Goal: Task Accomplishment & Management: Manage account settings

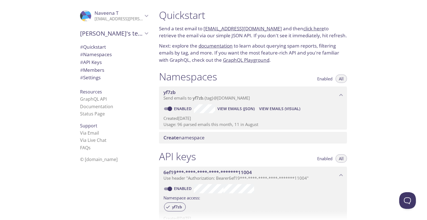
click at [124, 19] on p "[EMAIL_ADDRESS][PERSON_NAME][DOMAIN_NAME]" at bounding box center [118, 19] width 48 height 6
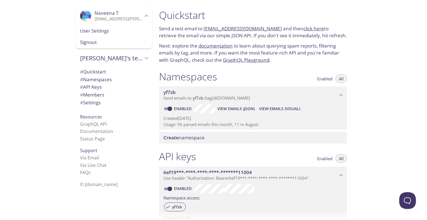
click at [92, 43] on span "Signout" at bounding box center [114, 42] width 68 height 7
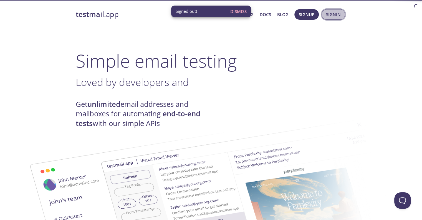
click at [333, 16] on span "Signin" at bounding box center [333, 14] width 15 height 7
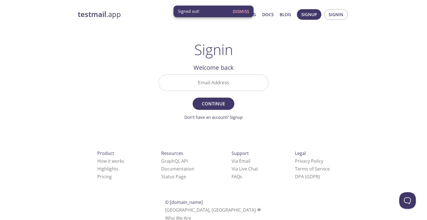
click at [186, 88] on input "Email Address" at bounding box center [213, 83] width 109 height 16
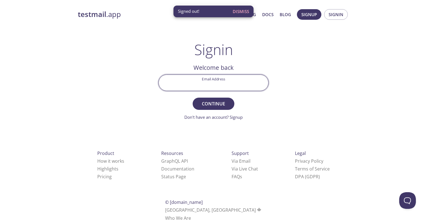
paste input "[EMAIL_ADDRESS][DOMAIN_NAME]"
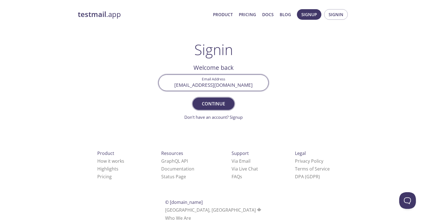
type input "[EMAIL_ADDRESS][DOMAIN_NAME]"
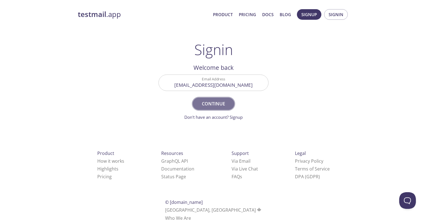
click at [206, 106] on span "Continue" at bounding box center [213, 104] width 29 height 8
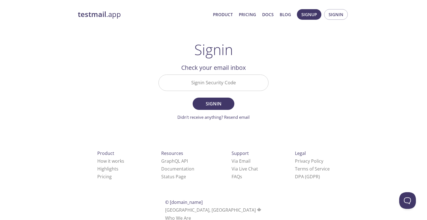
click at [307, 218] on html "testmail .app Product Pricing Docs Blog Signup Signin Signin Welcome back Email…" at bounding box center [213, 114] width 427 height 228
click at [218, 84] on input "Signin Security Code" at bounding box center [213, 83] width 109 height 16
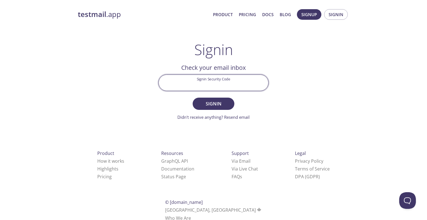
paste input "Q8NBLAA"
type input "Q8NBLAA"
click at [218, 110] on form "Signin Security Code Q8NBLAA Signin Didn't receive anything? Resend email" at bounding box center [213, 97] width 110 height 46
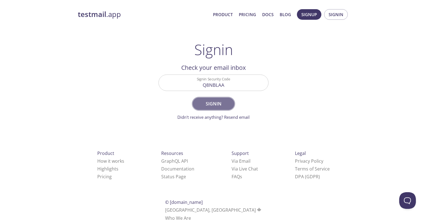
click at [217, 109] on button "Signin" at bounding box center [213, 103] width 42 height 12
